Goal: Transaction & Acquisition: Purchase product/service

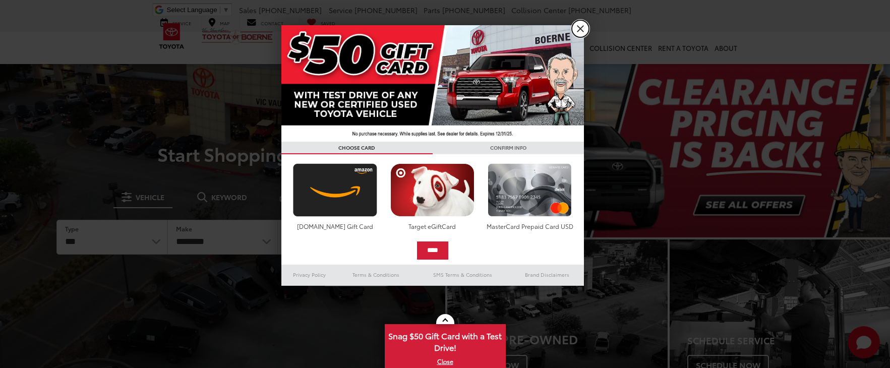
click at [577, 31] on link "X" at bounding box center [580, 28] width 17 height 17
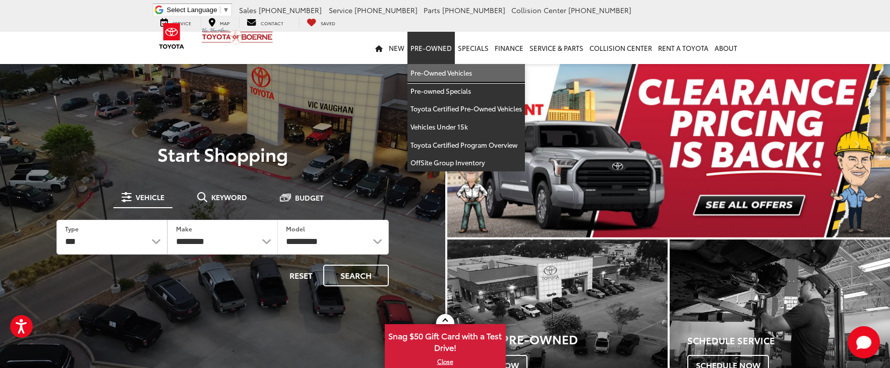
click at [444, 68] on link "Pre-Owned Vehicles" at bounding box center [467, 73] width 118 height 18
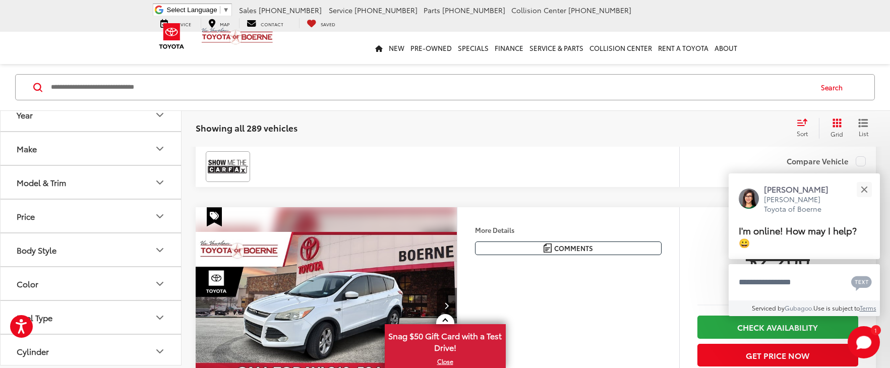
scroll to position [857, 0]
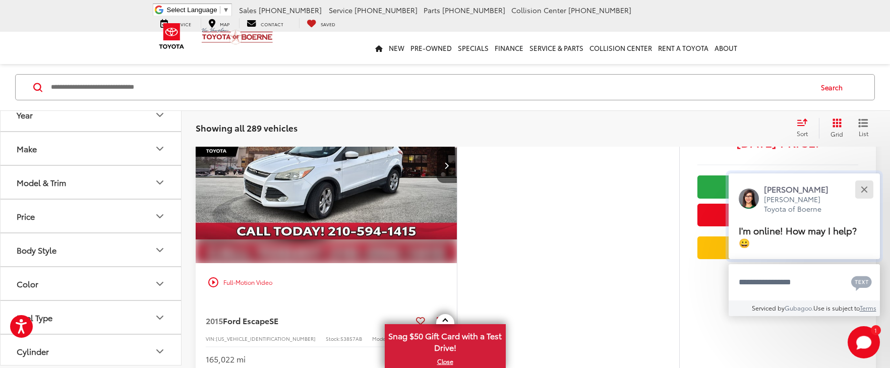
click at [870, 188] on button "Close" at bounding box center [865, 190] width 22 height 22
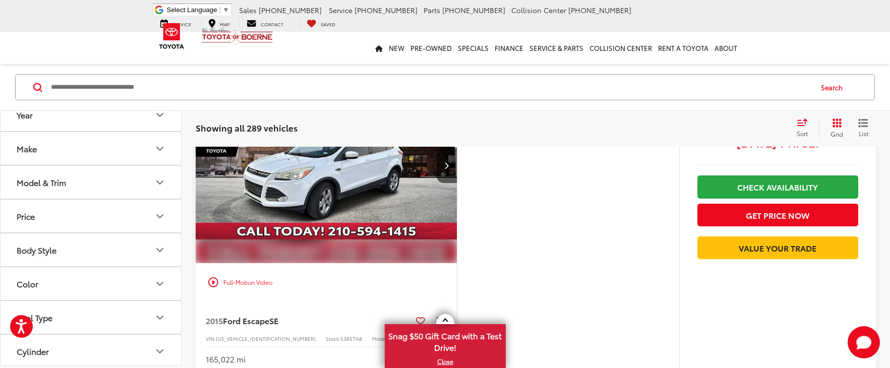
click at [88, 145] on button "Make" at bounding box center [92, 149] width 182 height 33
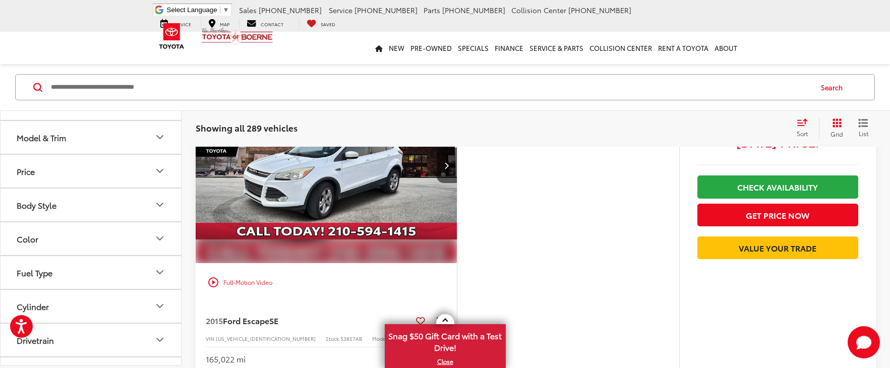
scroll to position [303, 0]
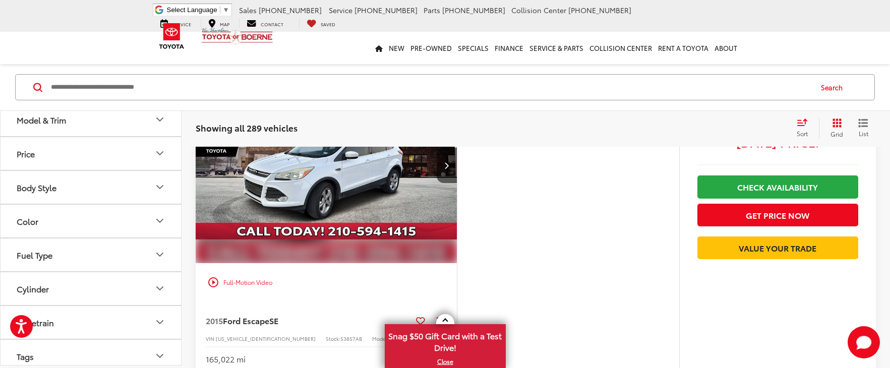
click at [82, 86] on label "Toyota (202)" at bounding box center [91, 77] width 41 height 17
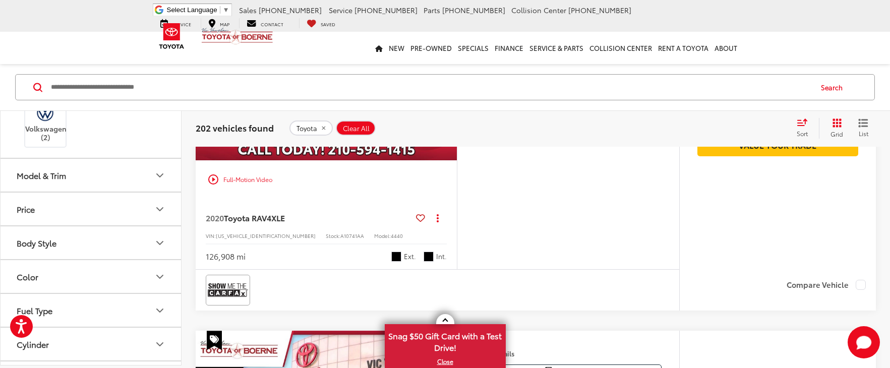
scroll to position [3073, 0]
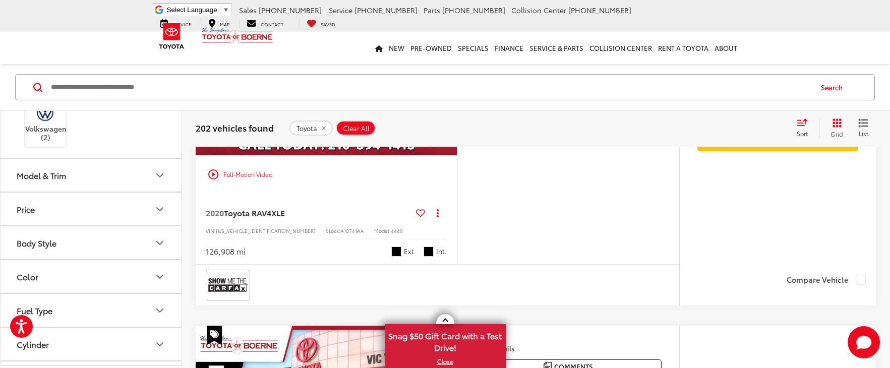
click at [136, 69] on img at bounding box center [136, 69] width 0 height 0
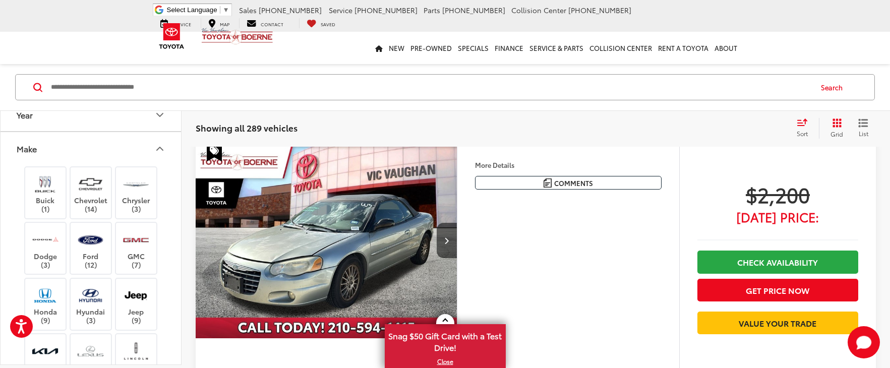
scroll to position [46, 0]
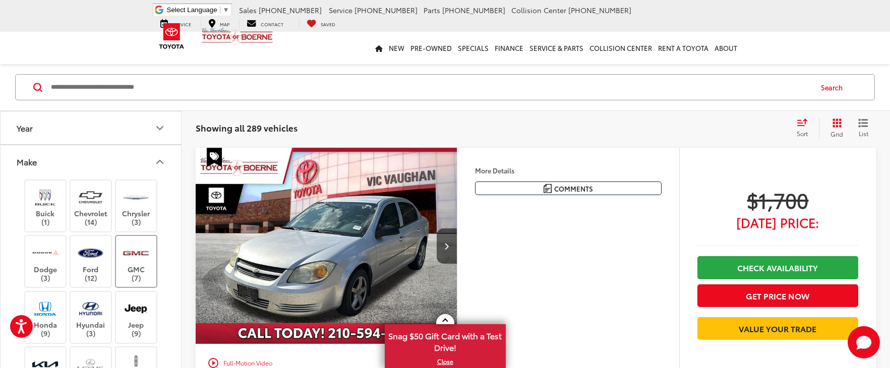
click at [148, 255] on img at bounding box center [136, 253] width 28 height 24
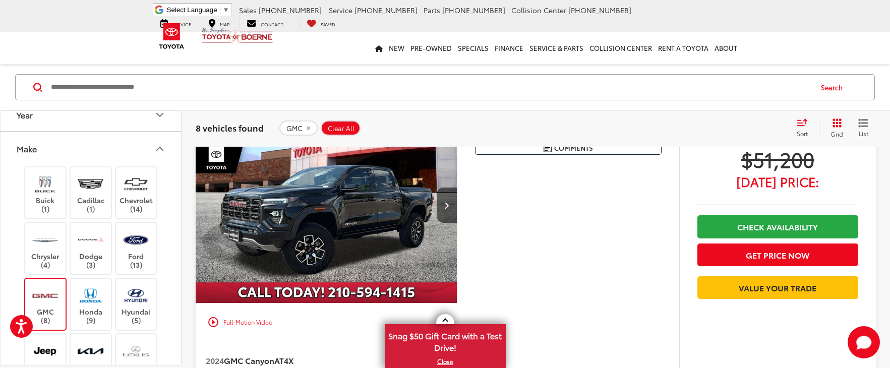
scroll to position [2266, 0]
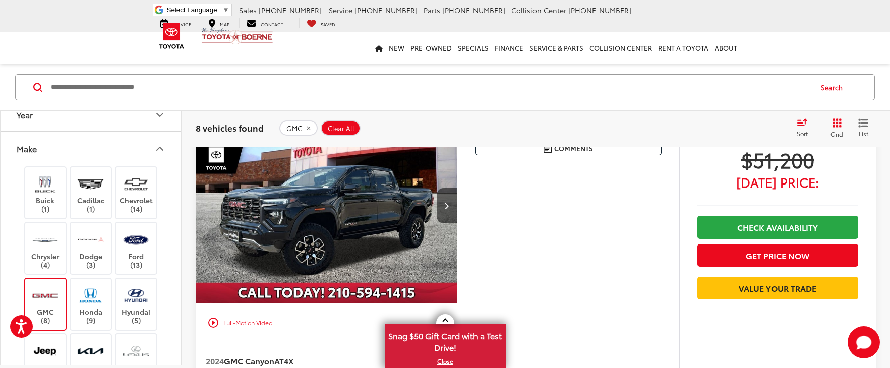
click at [36, 295] on img at bounding box center [45, 296] width 28 height 24
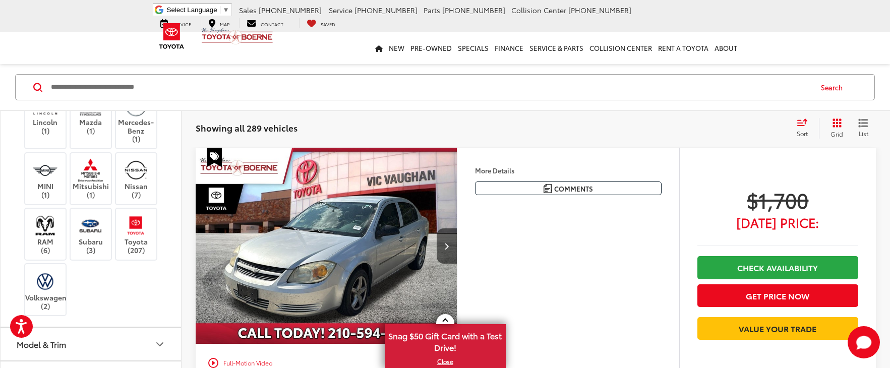
scroll to position [353, 0]
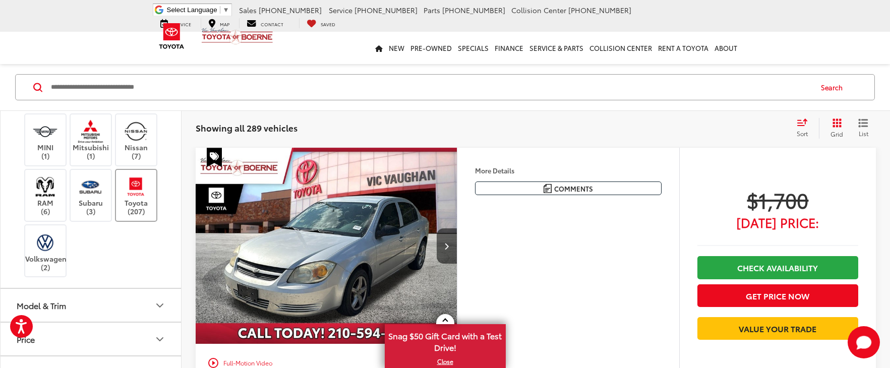
click at [129, 197] on img at bounding box center [136, 187] width 28 height 24
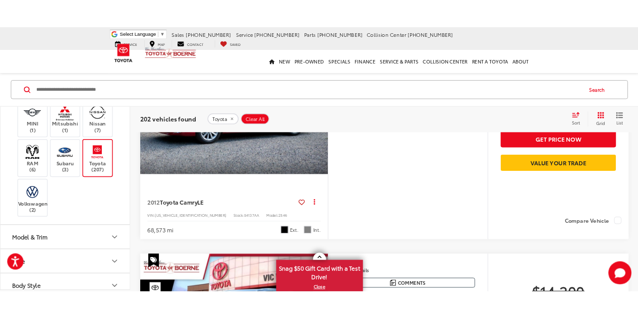
scroll to position [353, 0]
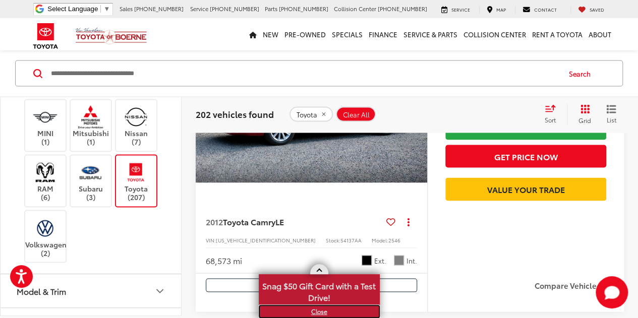
click at [321, 310] on link "X" at bounding box center [319, 311] width 119 height 11
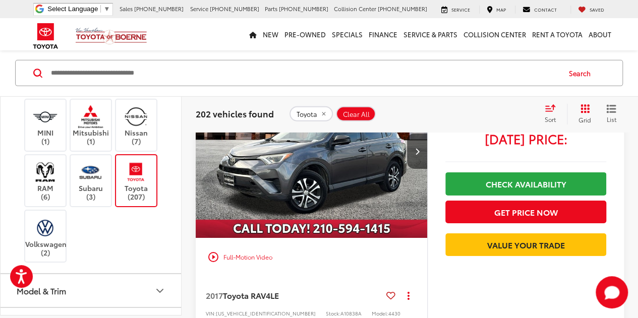
scroll to position [1558, 0]
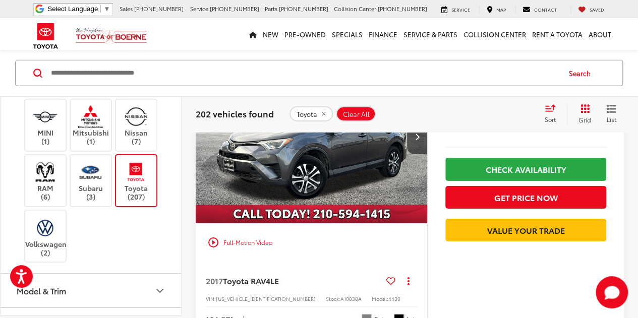
click at [585, 104] on icon "Grid View" at bounding box center [585, 108] width 9 height 9
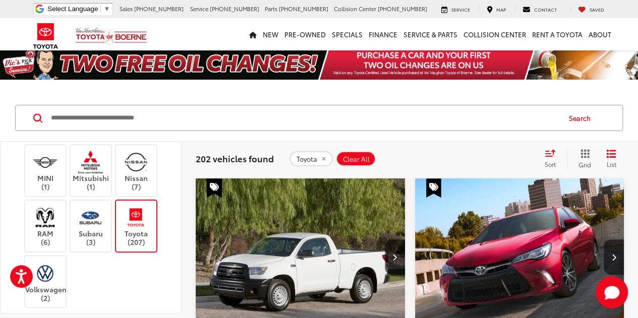
scroll to position [0, 0]
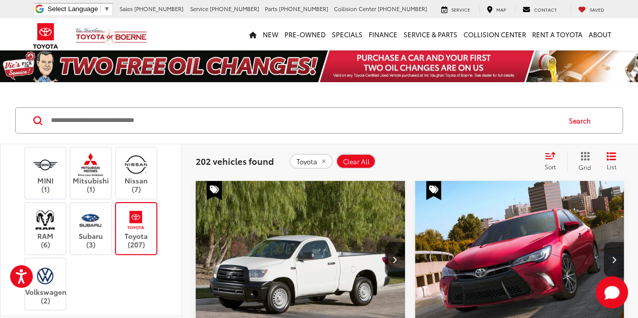
click at [174, 197] on div "Year Make Buick (1) Cadillac (1) Chevrolet (14) Chrysler (4) Dodge (3) Ford (13…" at bounding box center [91, 230] width 182 height 172
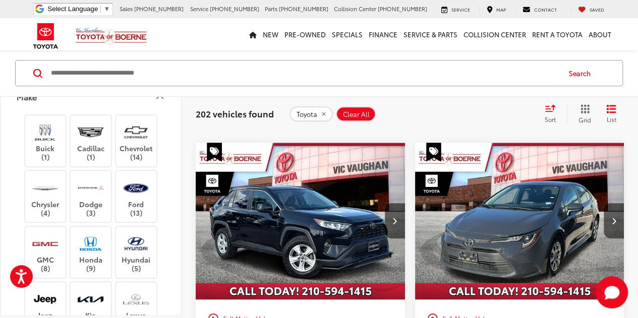
scroll to position [2371, 0]
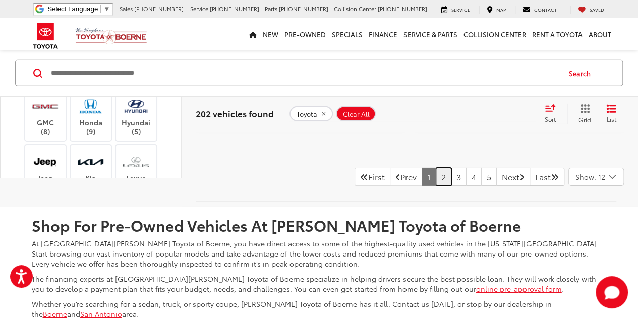
click at [436, 186] on link "2" at bounding box center [444, 177] width 16 height 18
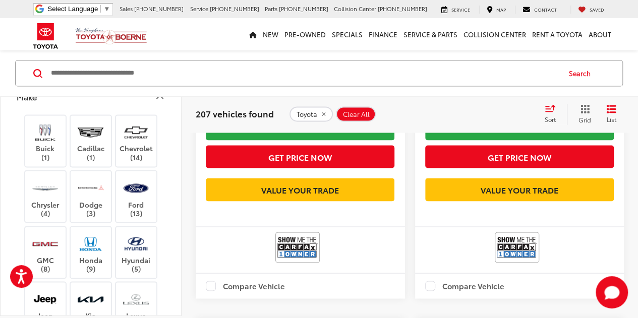
scroll to position [2721, 0]
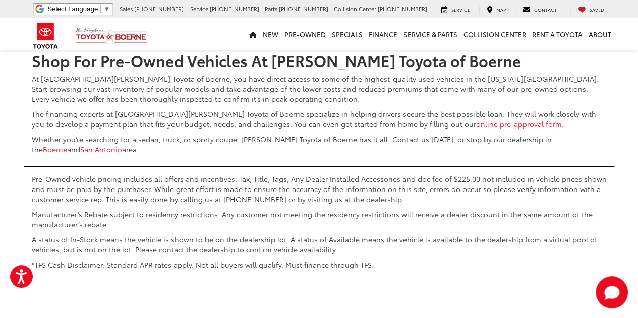
click at [451, 21] on link "3" at bounding box center [459, 12] width 16 height 18
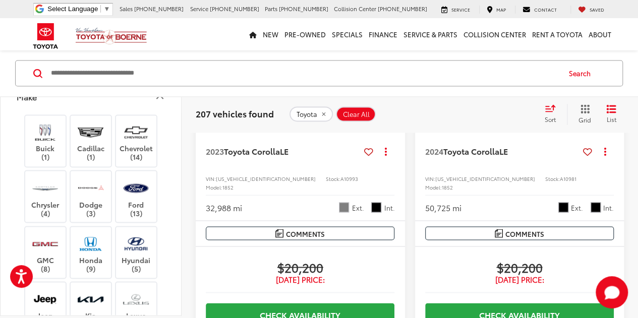
scroll to position [804, 0]
